Goal: Task Accomplishment & Management: Manage account settings

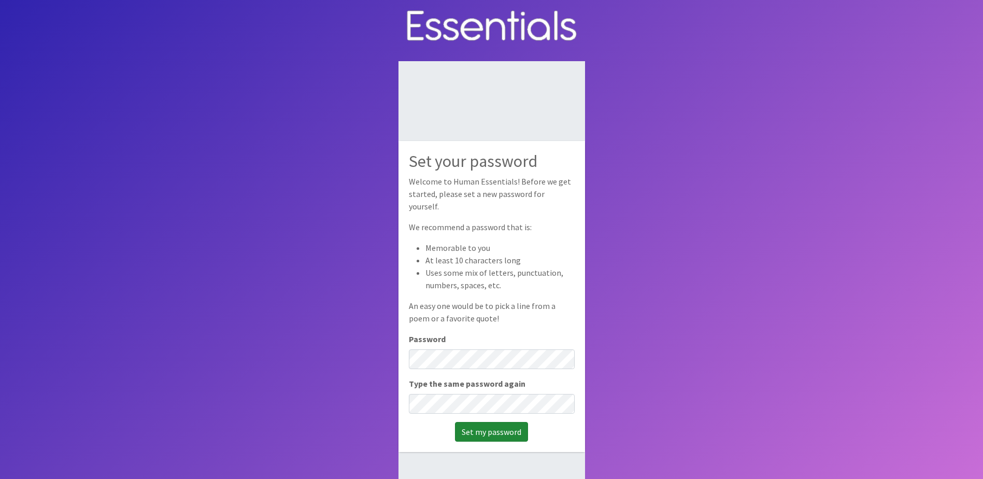
click at [501, 430] on input "Set my password" at bounding box center [491, 432] width 73 height 20
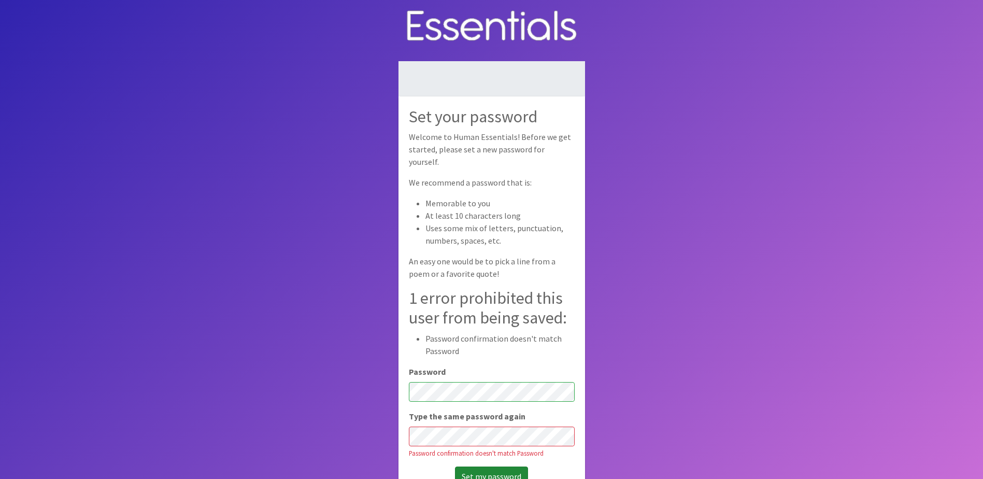
click at [498, 466] on input "Set my password" at bounding box center [491, 476] width 73 height 20
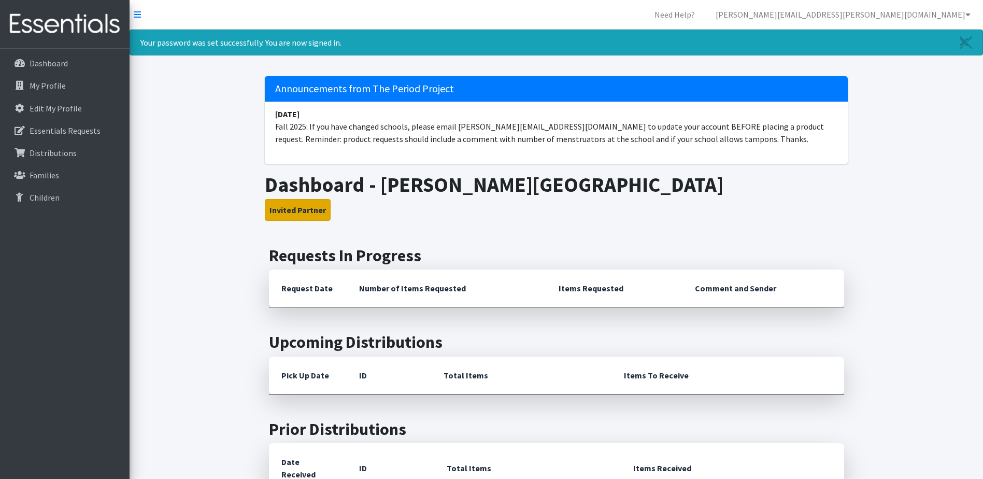
click at [298, 202] on button "Invited Partner" at bounding box center [298, 210] width 66 height 22
click at [298, 207] on button "Invited Partner" at bounding box center [298, 210] width 66 height 22
